Goal: Use online tool/utility: Utilize a website feature to perform a specific function

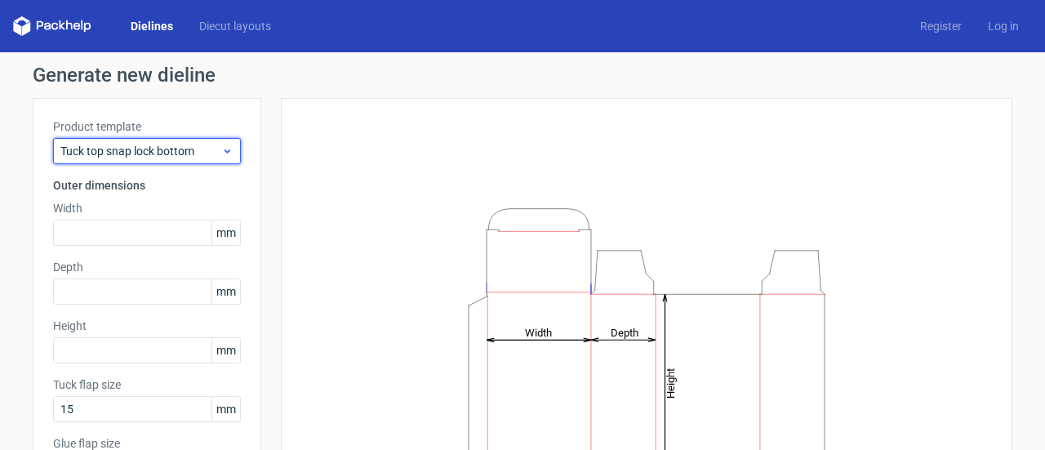
click at [221, 155] on icon at bounding box center [227, 151] width 12 height 13
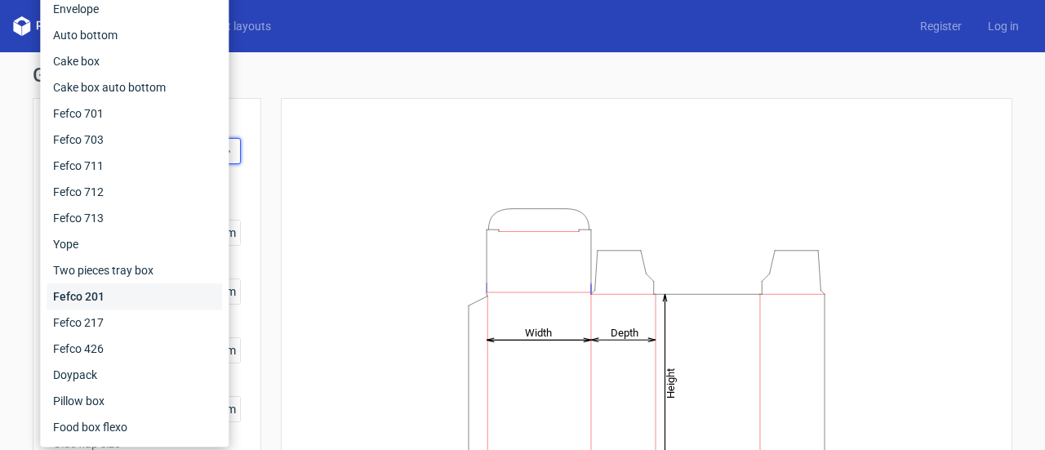
click at [108, 295] on div "Fefco 201" at bounding box center [135, 296] width 176 height 26
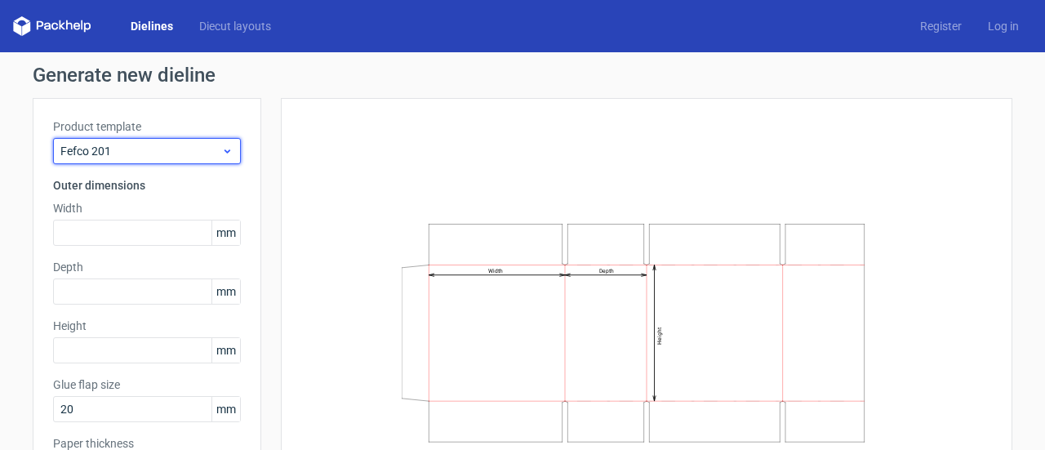
click at [214, 153] on span "Fefco 201" at bounding box center [140, 151] width 161 height 16
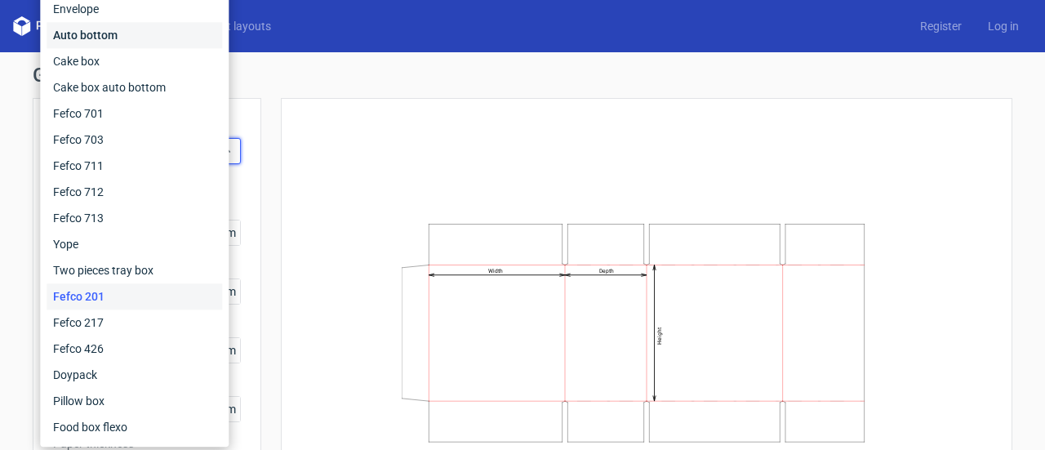
click at [187, 42] on div "Auto bottom" at bounding box center [135, 35] width 176 height 26
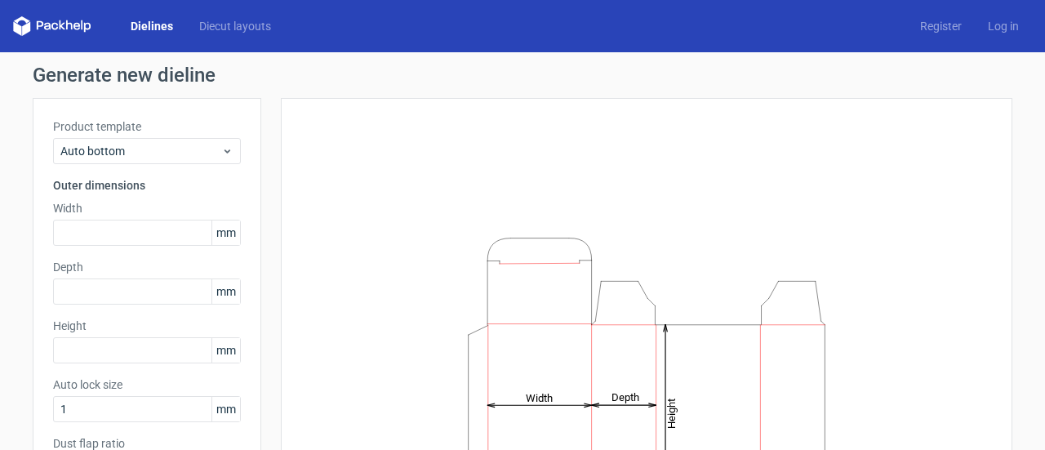
click at [157, 24] on link "Dielines" at bounding box center [152, 26] width 69 height 16
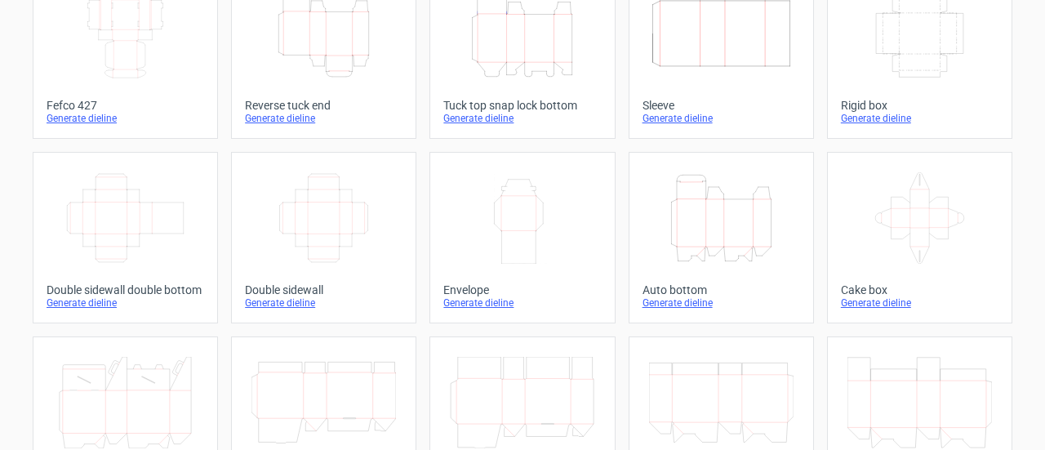
scroll to position [131, 0]
click at [322, 242] on icon "Width Depth Height" at bounding box center [323, 216] width 145 height 91
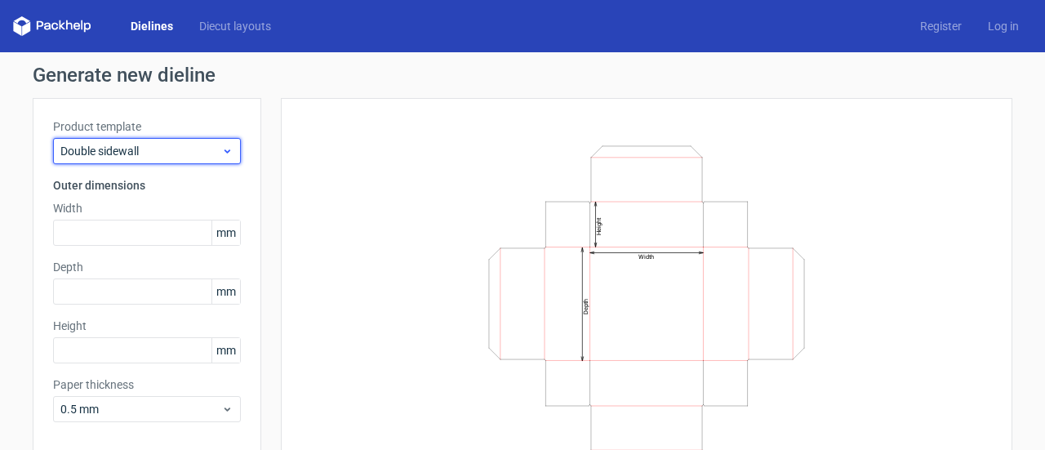
click at [221, 145] on icon at bounding box center [227, 151] width 12 height 13
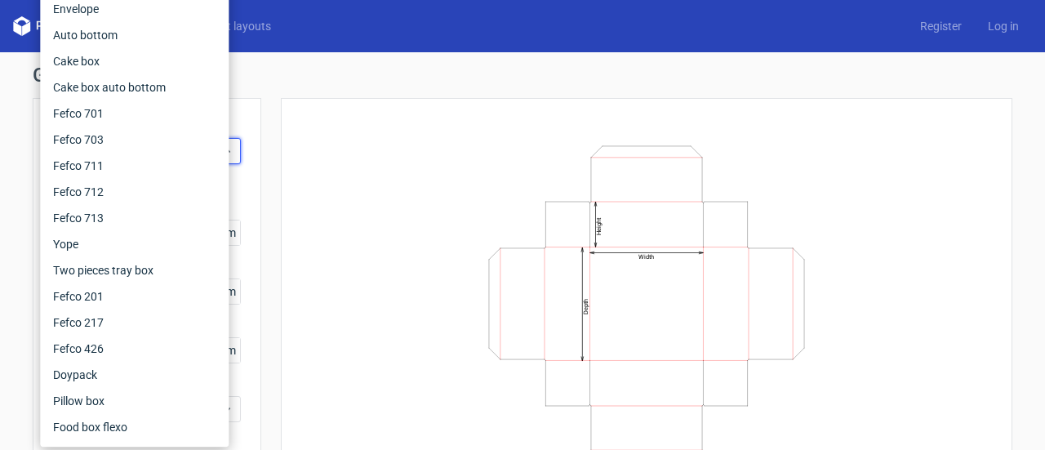
click at [384, 208] on div "Width Depth Height" at bounding box center [646, 303] width 691 height 370
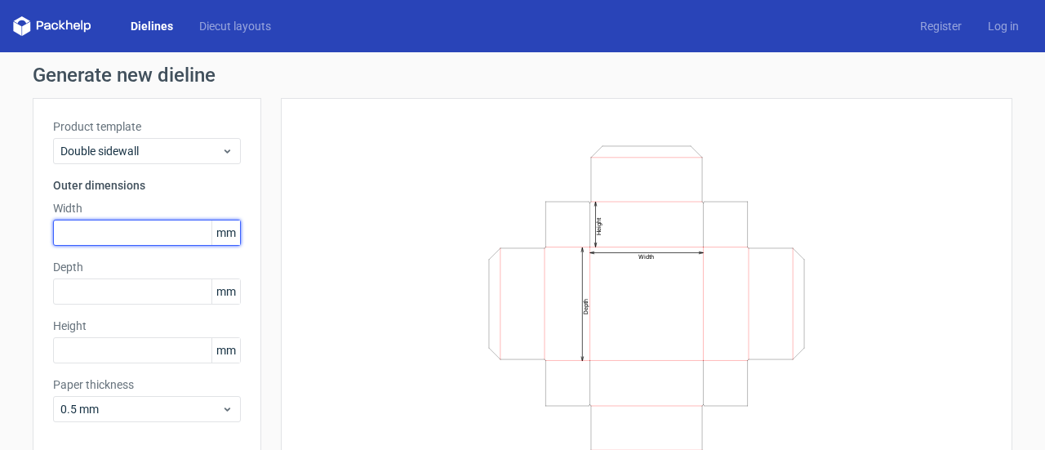
click at [140, 229] on input "text" at bounding box center [147, 233] width 188 height 26
type input "144"
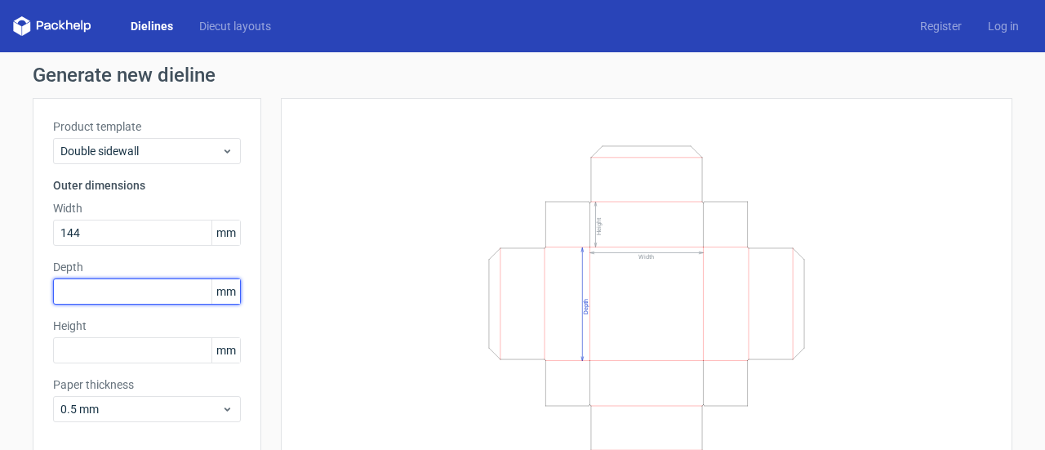
click at [140, 290] on input "text" at bounding box center [147, 291] width 188 height 26
type input "211"
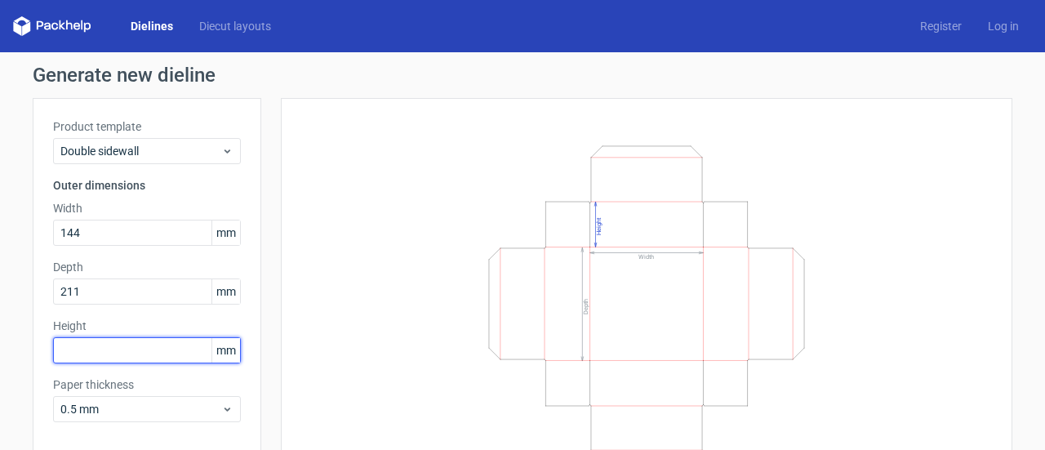
click at [140, 349] on input "text" at bounding box center [147, 350] width 188 height 26
type input "101"
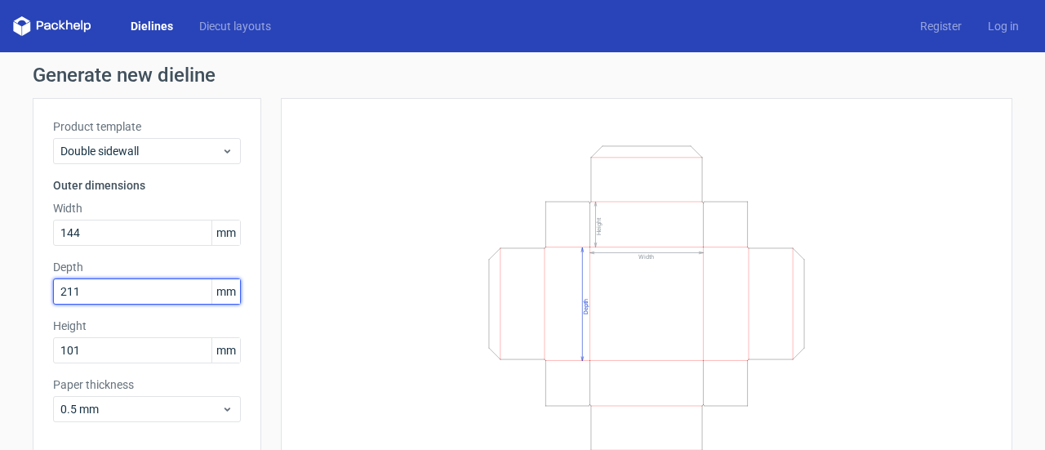
click at [147, 291] on input "211" at bounding box center [147, 291] width 188 height 26
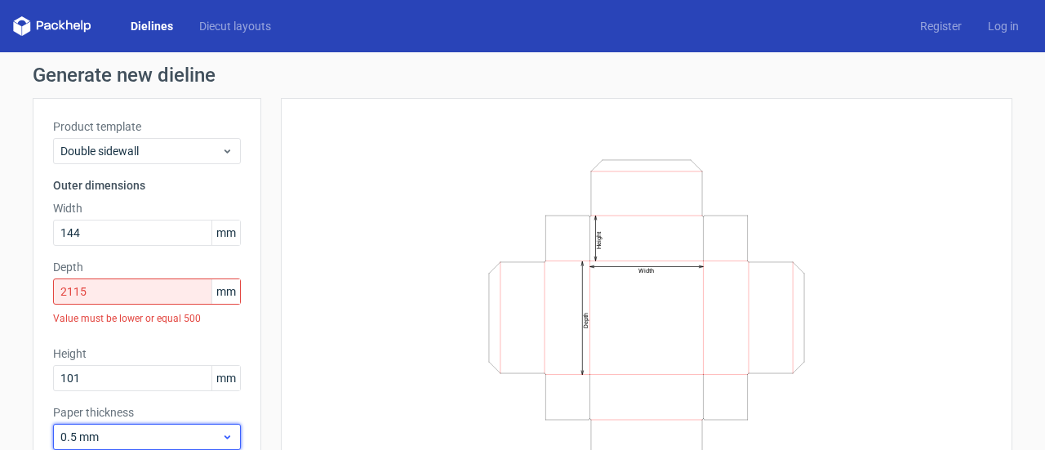
click at [145, 409] on div "Paper thickness 0.5 mm" at bounding box center [147, 427] width 188 height 46
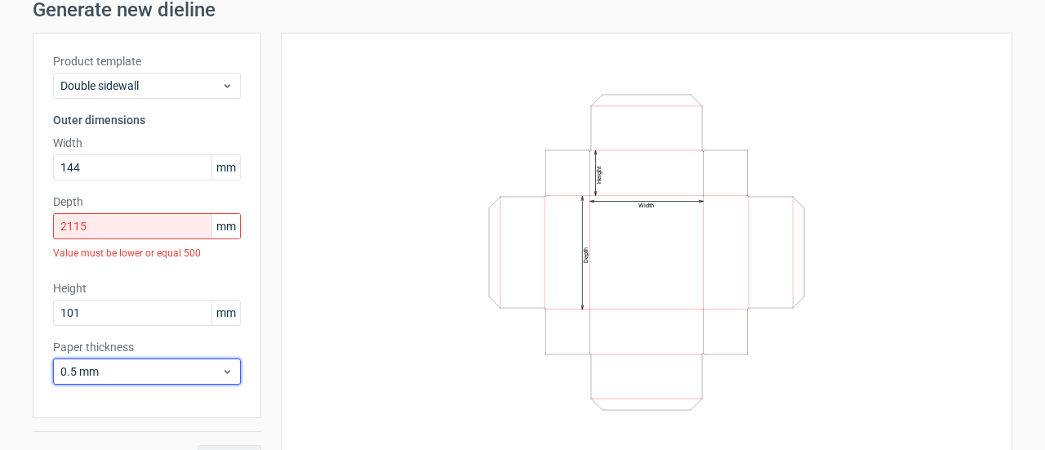
scroll to position [68, 0]
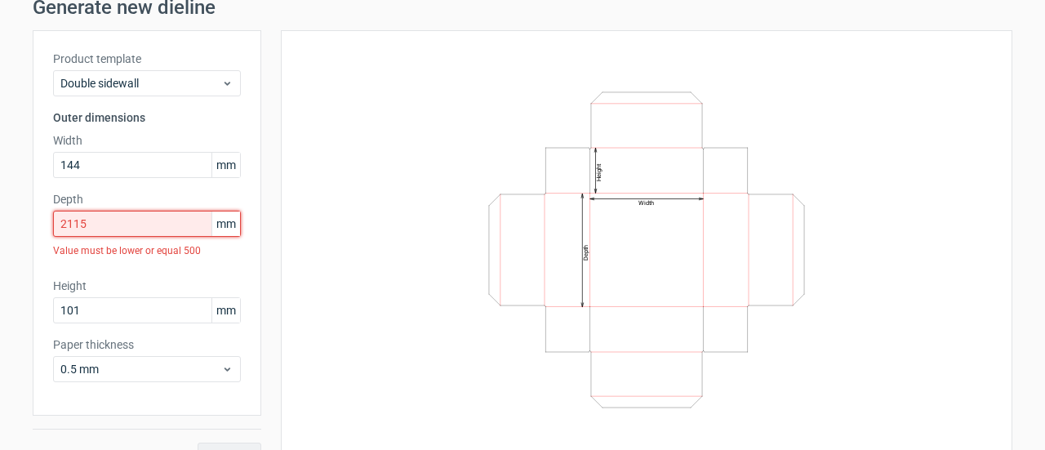
click at [74, 220] on input "2115" at bounding box center [147, 224] width 188 height 26
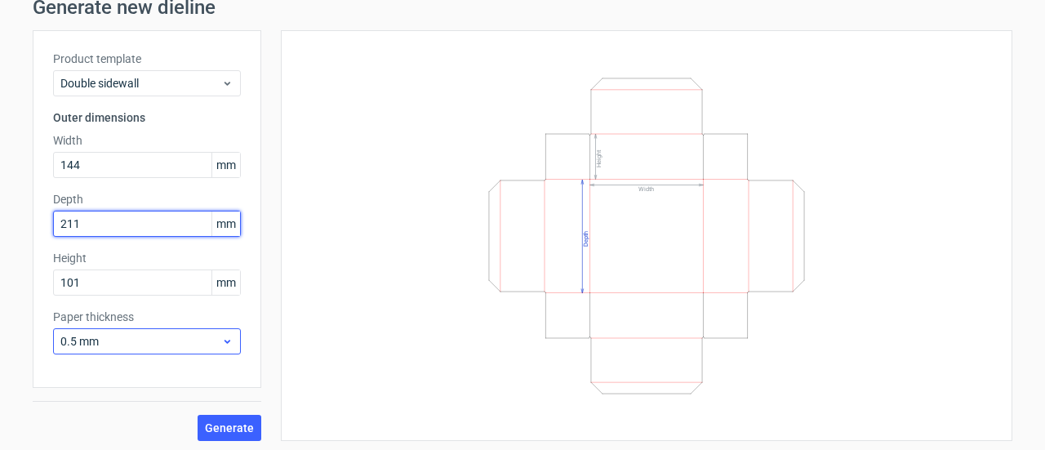
type input "211"
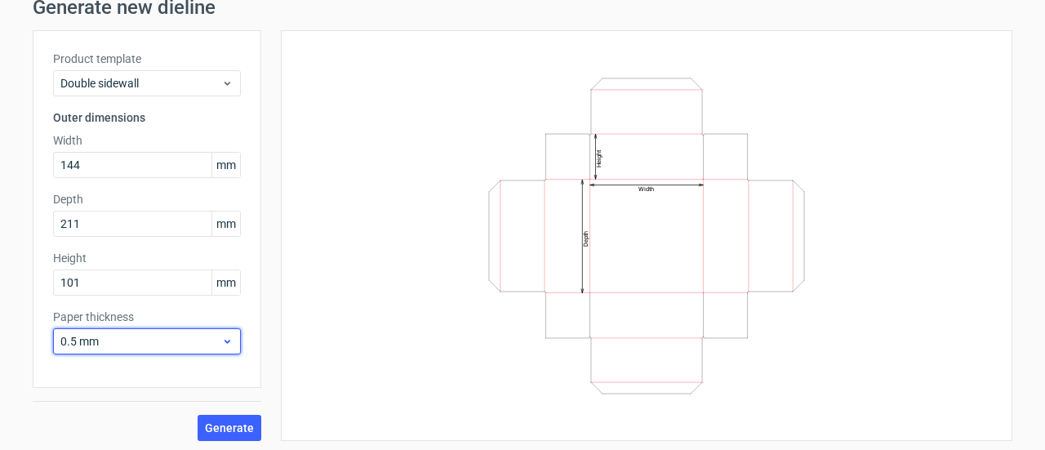
click at [127, 349] on span "0.5 mm" at bounding box center [140, 341] width 161 height 16
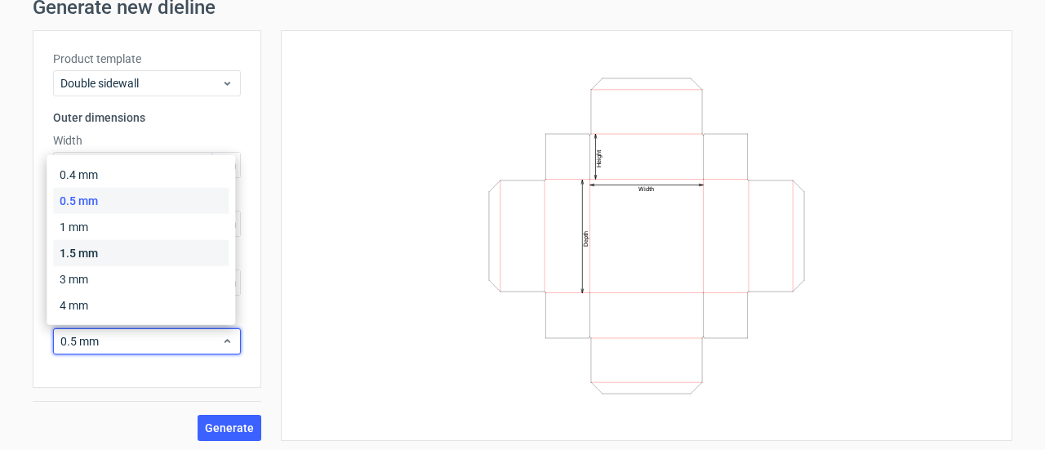
click at [139, 252] on div "1.5 mm" at bounding box center [141, 253] width 176 height 26
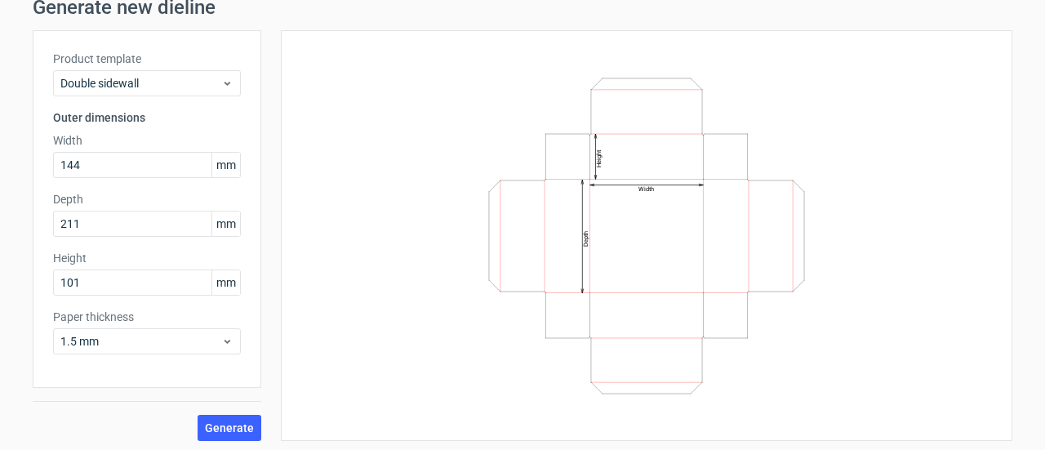
scroll to position [70, 0]
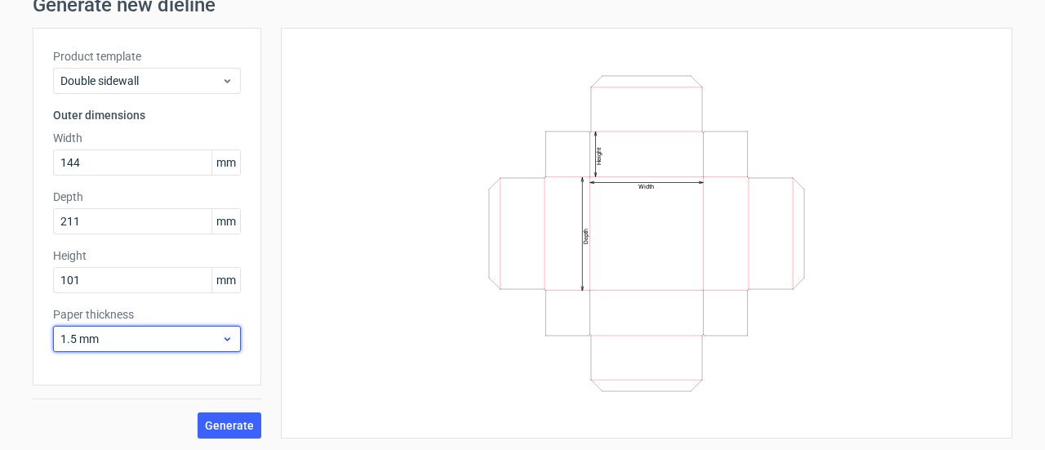
click at [146, 340] on span "1.5 mm" at bounding box center [140, 339] width 161 height 16
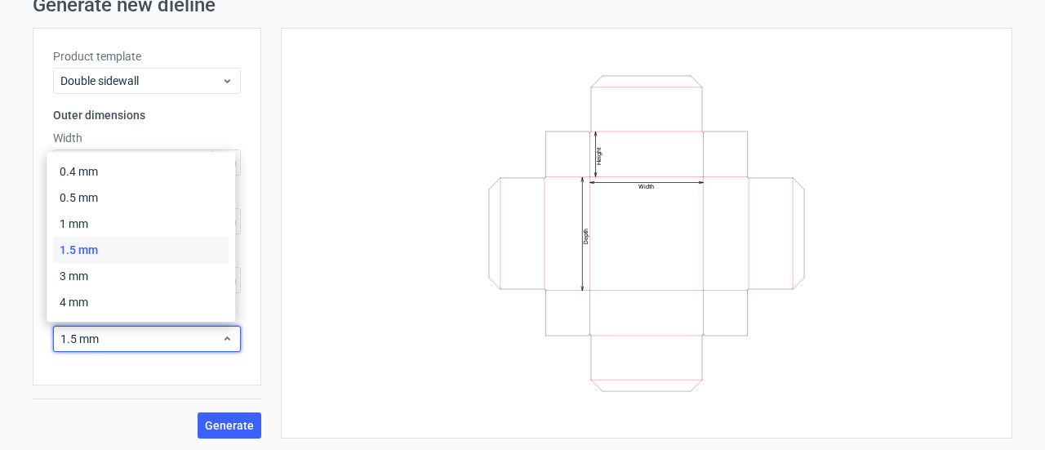
click at [148, 253] on div "1.5 mm" at bounding box center [141, 250] width 176 height 26
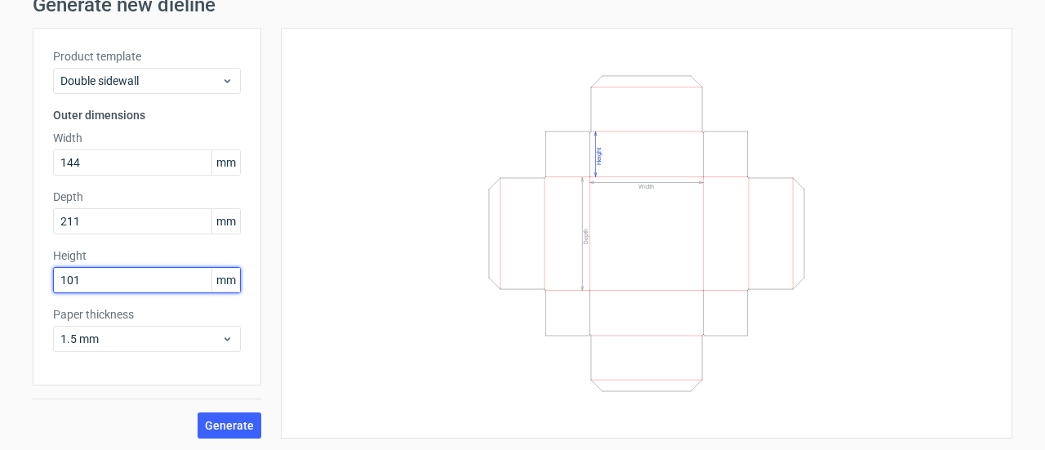
click at [148, 281] on input "101" at bounding box center [147, 280] width 188 height 26
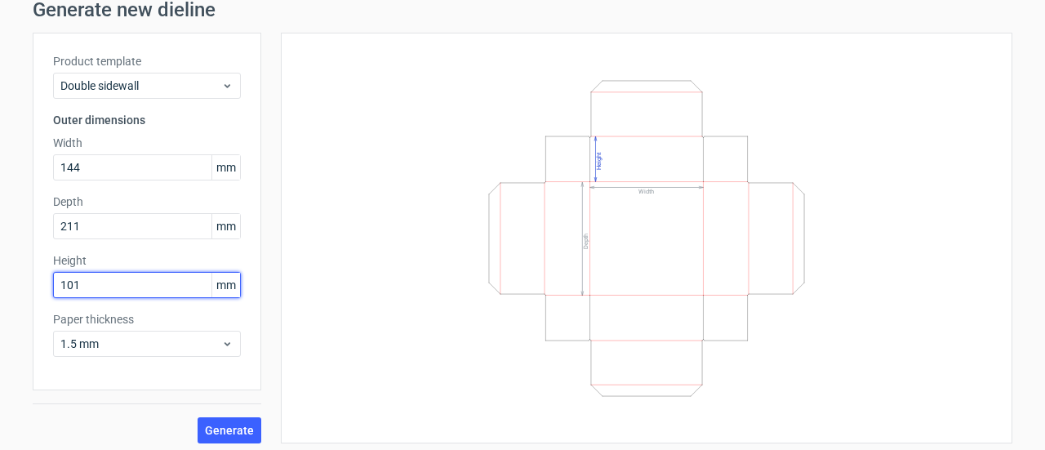
scroll to position [65, 0]
type input "1"
type input "40"
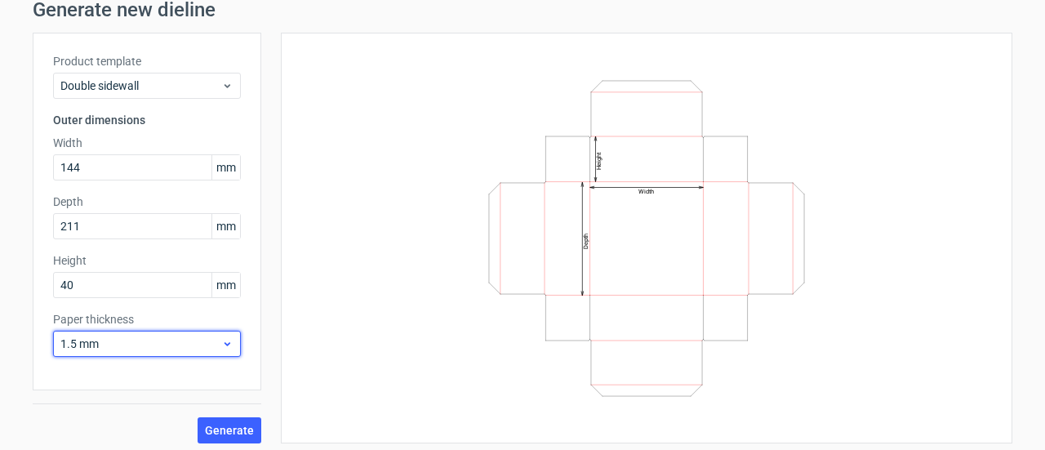
click at [150, 336] on span "1.5 mm" at bounding box center [140, 344] width 161 height 16
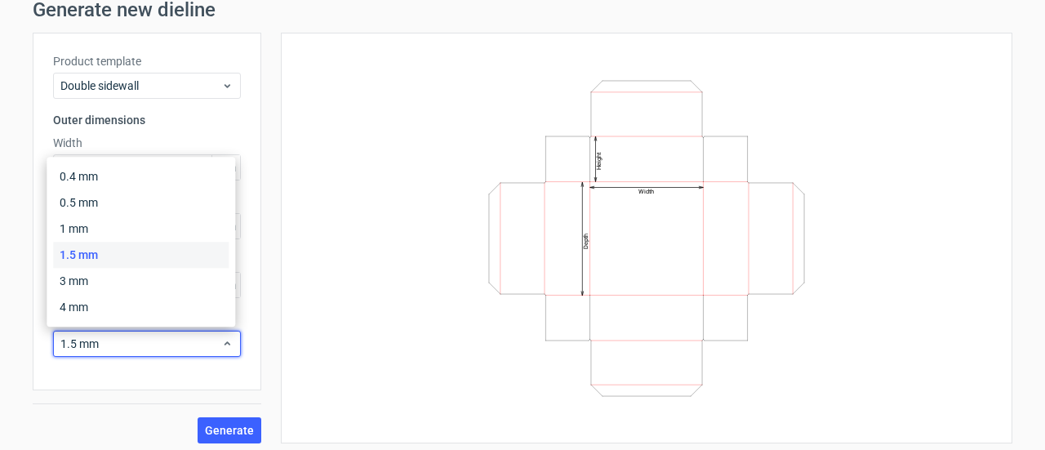
click at [82, 399] on div "Generate" at bounding box center [147, 416] width 229 height 53
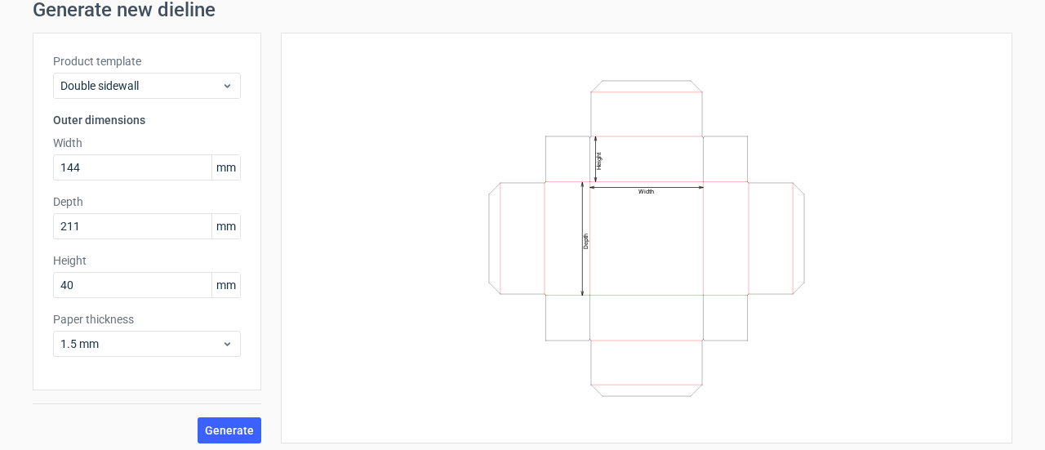
scroll to position [70, 0]
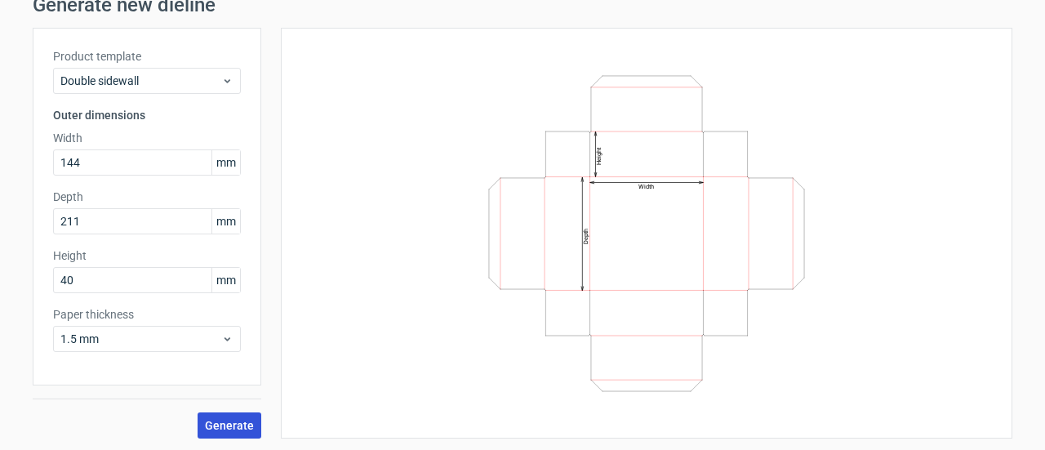
click at [223, 424] on span "Generate" at bounding box center [229, 425] width 49 height 11
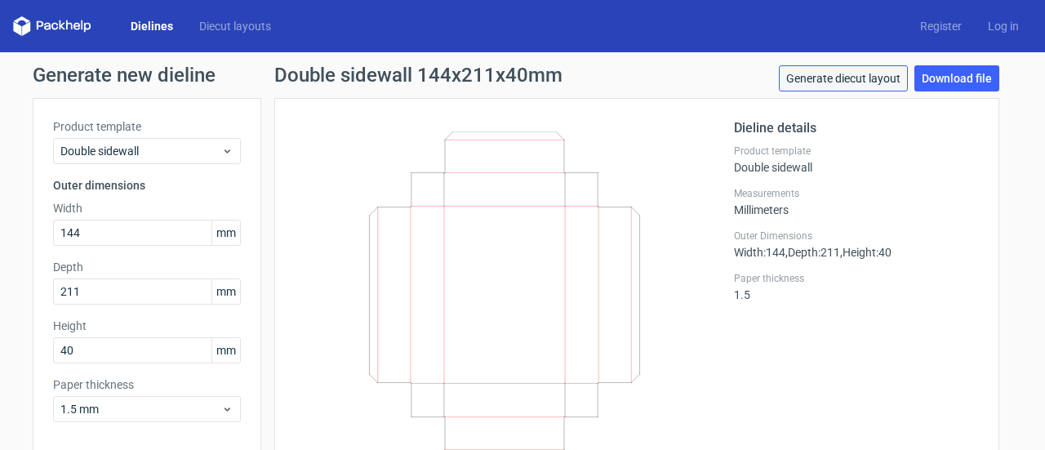
click at [855, 81] on link "Generate diecut layout" at bounding box center [843, 78] width 129 height 26
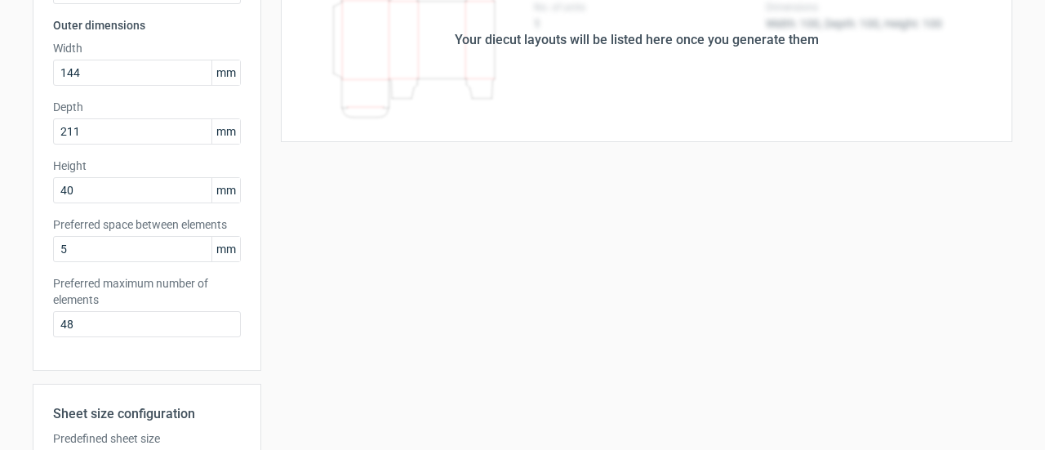
scroll to position [428, 0]
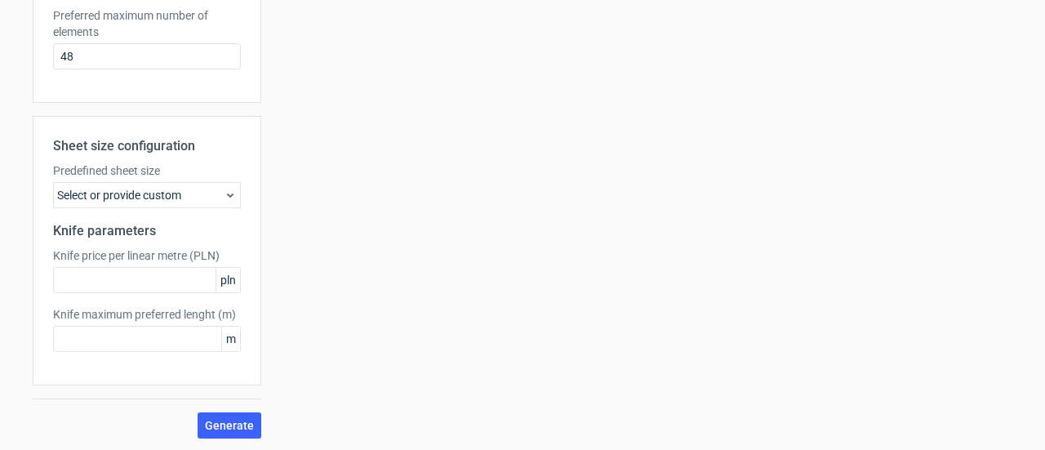
click at [185, 193] on div "Select or provide custom" at bounding box center [147, 195] width 188 height 26
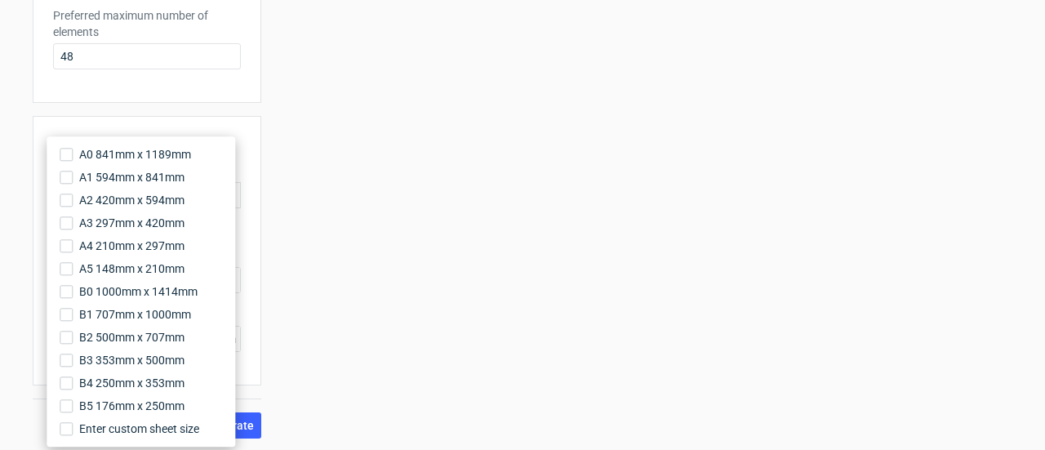
click at [407, 205] on div "Your diecut layouts will be listed here once you generate them Height Depth Wid…" at bounding box center [636, 54] width 751 height 768
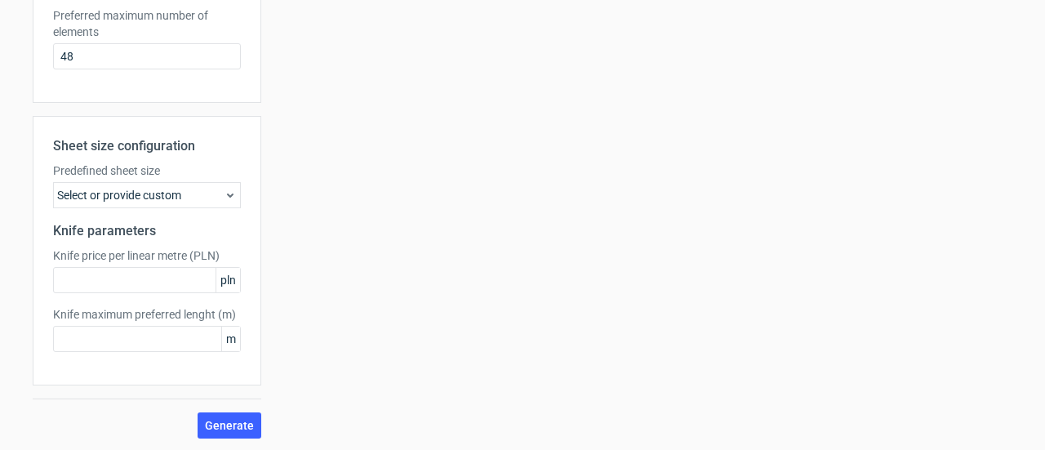
click at [214, 186] on div "Select or provide custom" at bounding box center [147, 195] width 188 height 26
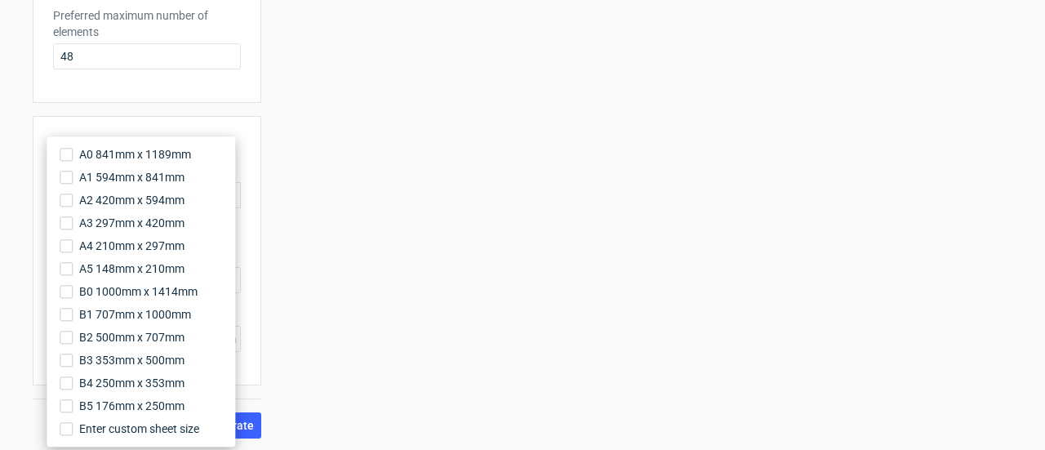
click at [434, 277] on div "Your diecut layouts will be listed here once you generate them Height Depth Wid…" at bounding box center [636, 54] width 751 height 768
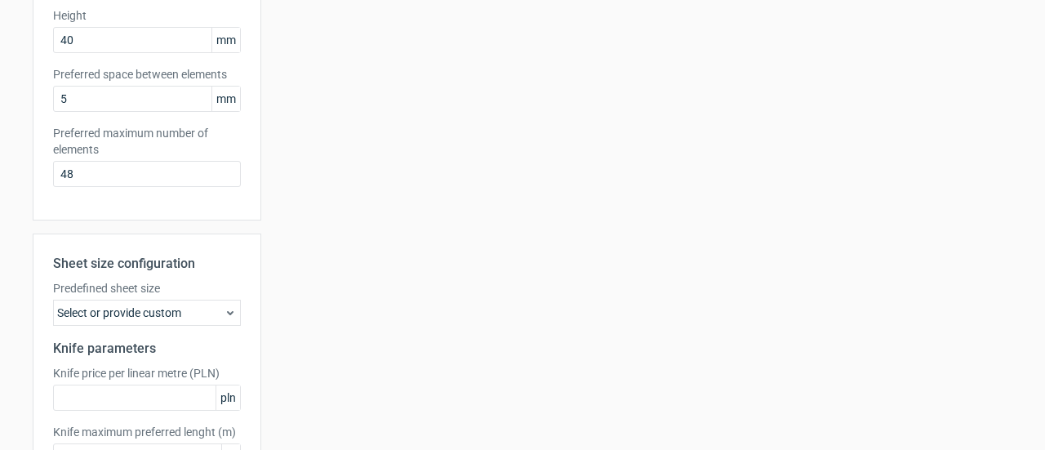
scroll to position [0, 0]
